Goal: Transaction & Acquisition: Purchase product/service

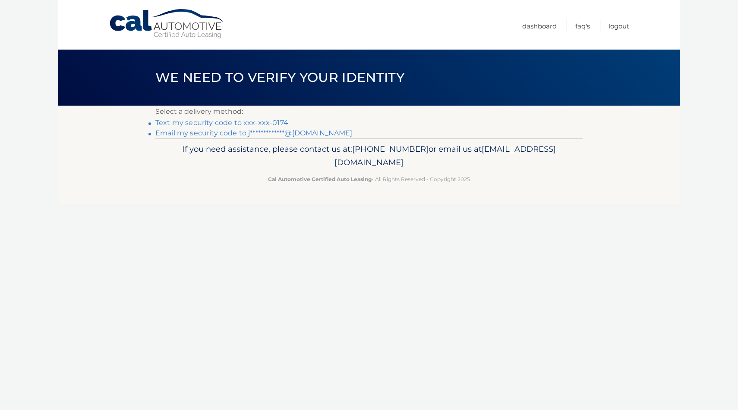
click at [247, 122] on link "Text my security code to xxx-xxx-0174" at bounding box center [221, 123] width 133 height 8
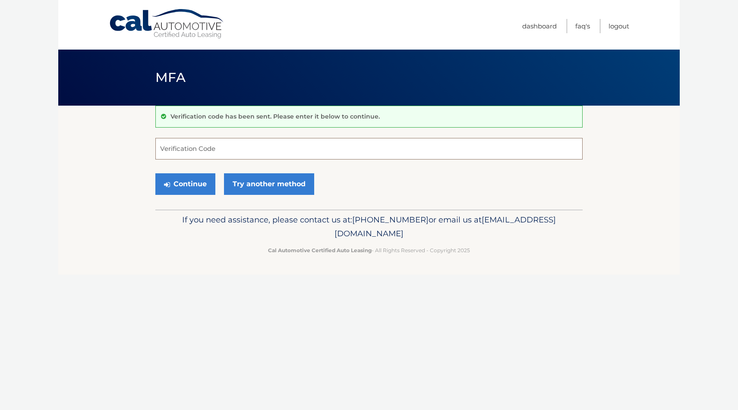
click at [244, 156] on input "Verification Code" at bounding box center [368, 149] width 427 height 22
type input "616709"
click at [193, 183] on button "Continue" at bounding box center [185, 184] width 60 height 22
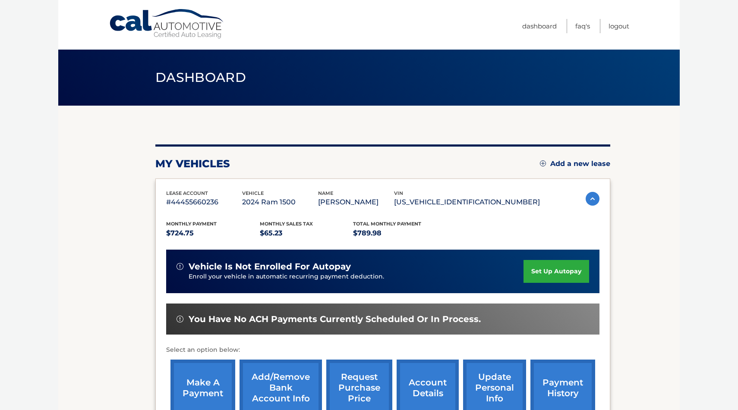
drag, startPoint x: 633, startPoint y: 257, endPoint x: 624, endPoint y: 251, distance: 10.2
click at [633, 258] on section "my vehicles Add a new lease lease account #44455660236 vehicle 2024 Ram 1500 na…" at bounding box center [368, 282] width 621 height 352
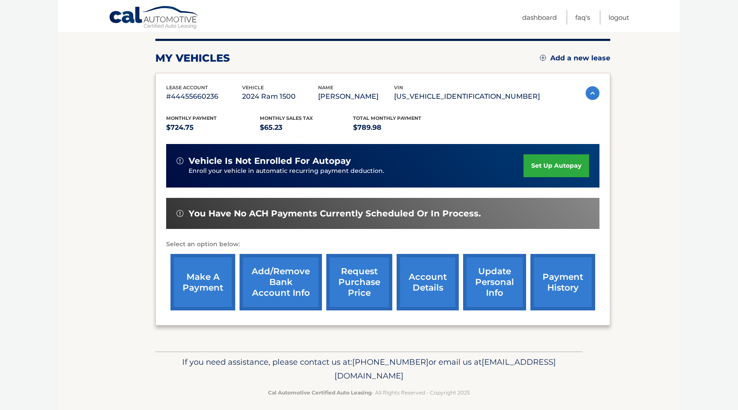
scroll to position [112, 0]
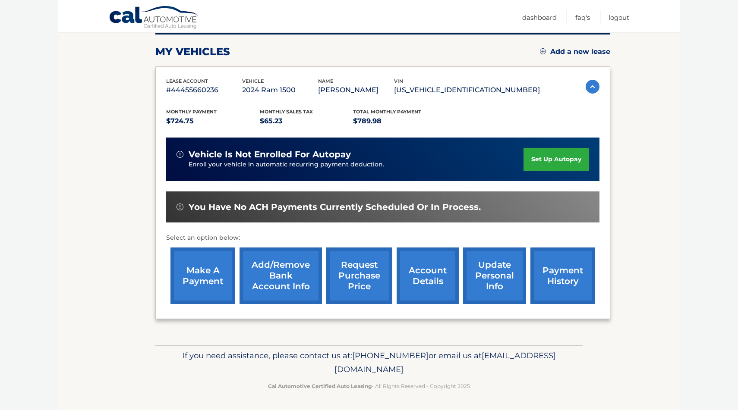
click at [201, 266] on link "make a payment" at bounding box center [202, 276] width 65 height 57
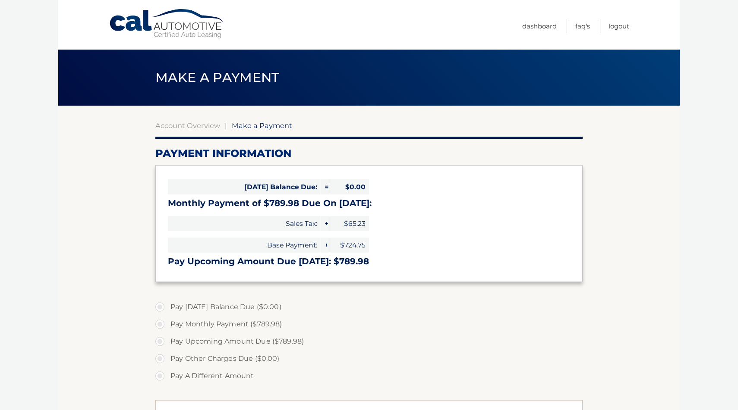
select select "MzVmNzFiNGItYjQ0OC00YmZiLWEwMmYtMzcyNGIzYzA0YmFl"
click at [114, 236] on section "Account Overview | Make a Payment Payment Information Today's Balance Due: = $0…" at bounding box center [368, 328] width 621 height 445
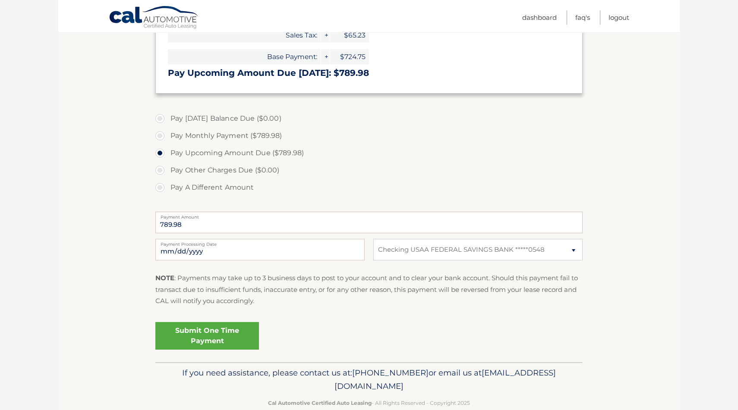
scroll to position [190, 0]
click at [189, 337] on link "Submit One Time Payment" at bounding box center [207, 335] width 104 height 28
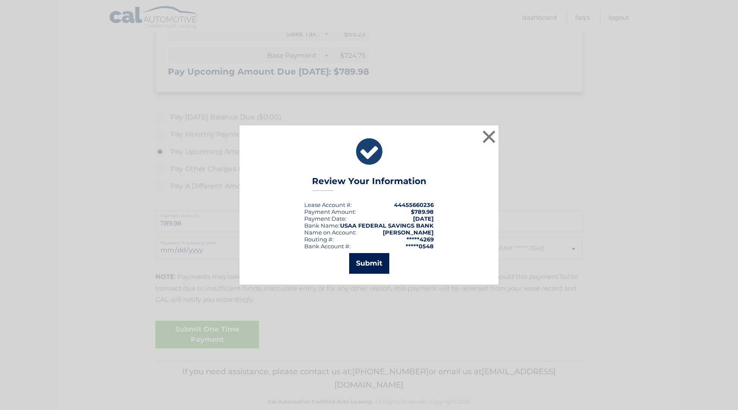
click at [371, 265] on button "Submit" at bounding box center [369, 263] width 40 height 21
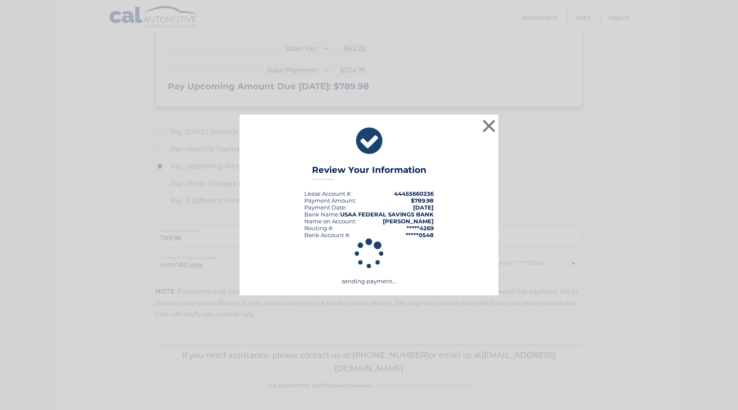
click at [281, 256] on div "sending payment..." at bounding box center [368, 262] width 237 height 47
